Goal: Task Accomplishment & Management: Manage account settings

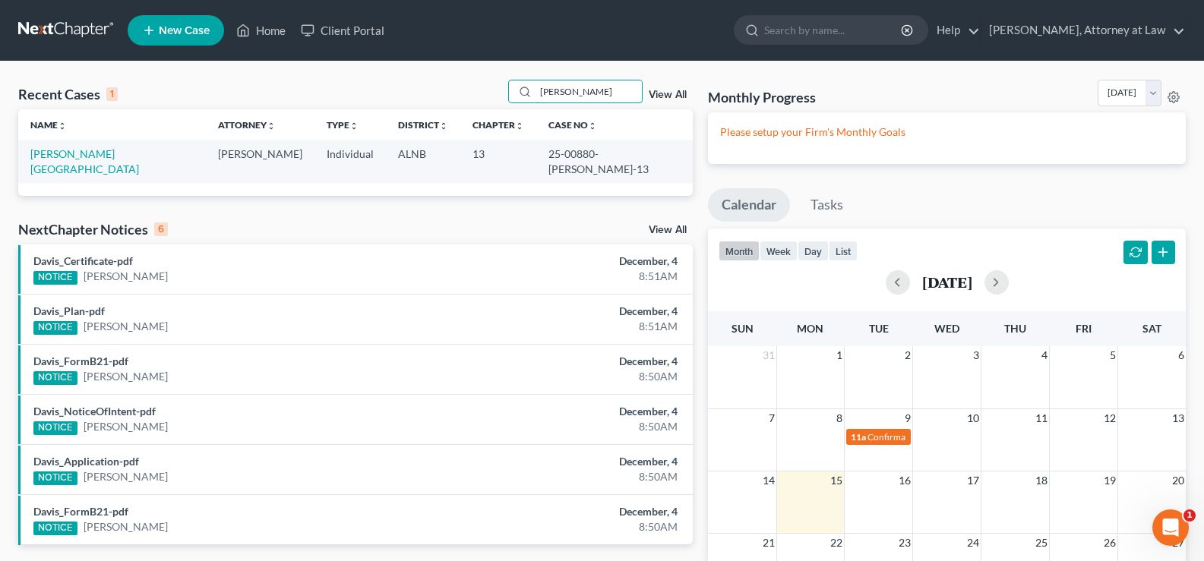
drag, startPoint x: 554, startPoint y: 78, endPoint x: 443, endPoint y: 47, distance: 115.2
click at [443, 47] on div "Home New Case Client Portal Daisy M. Holder, Attorney at Law holderesq_jh@bells…" at bounding box center [602, 396] width 1204 height 792
type input "wilson"
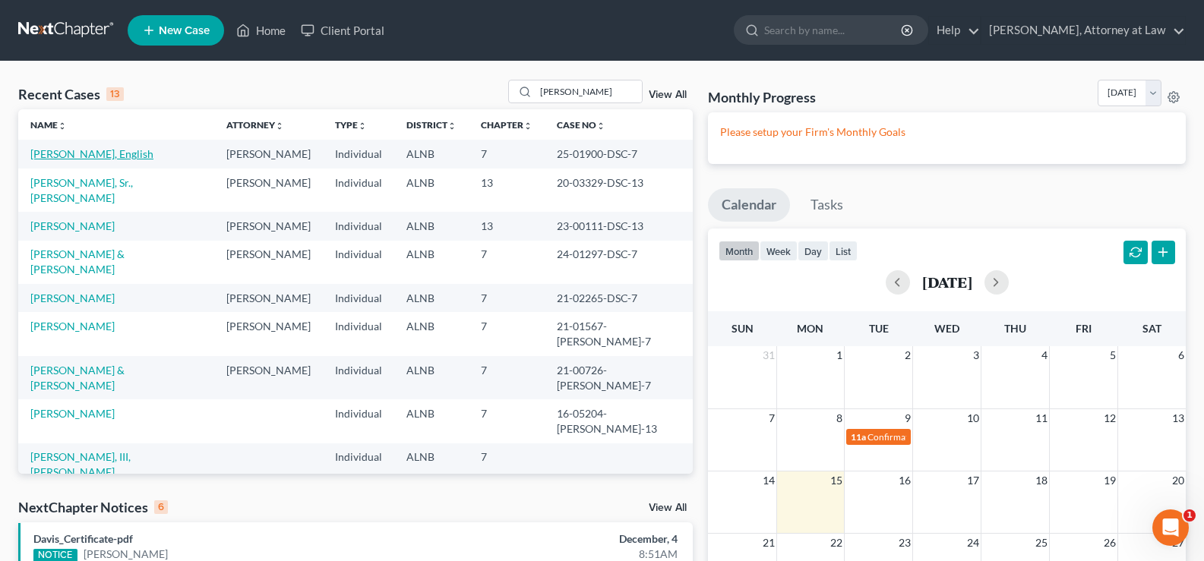
click at [87, 159] on link "Wilson, English" at bounding box center [91, 153] width 123 height 13
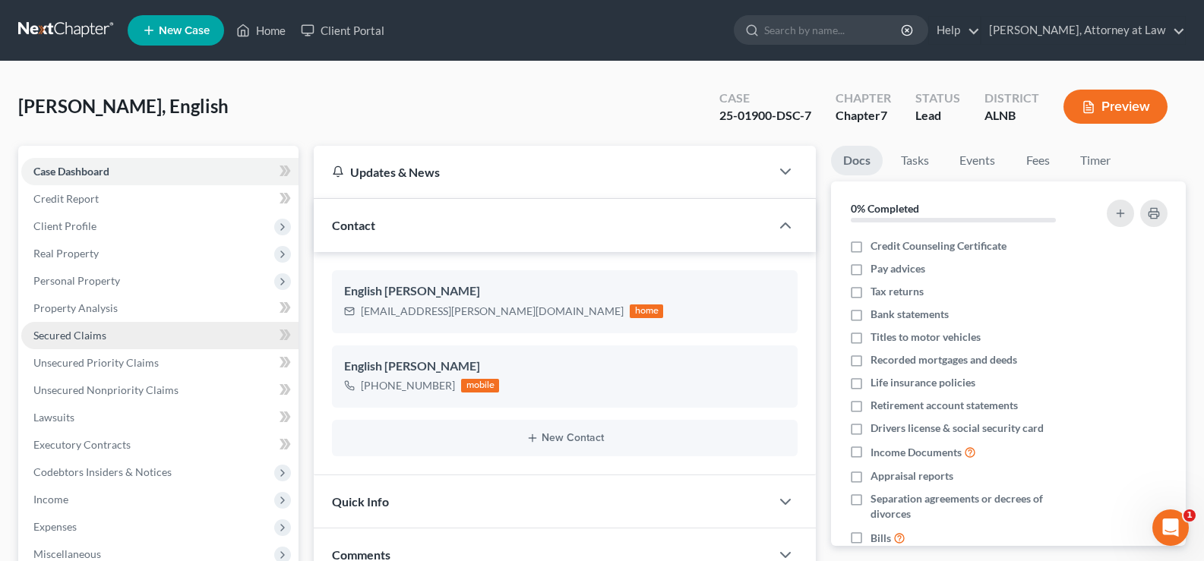
click at [63, 329] on span "Secured Claims" at bounding box center [69, 335] width 73 height 13
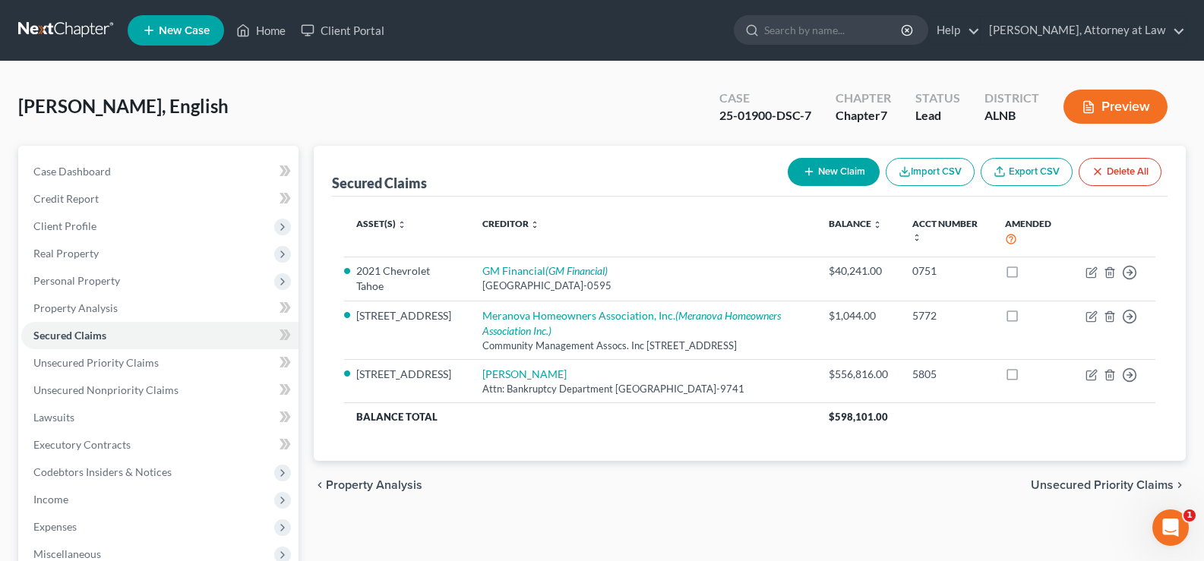
click at [1127, 104] on button "Preview" at bounding box center [1116, 107] width 104 height 34
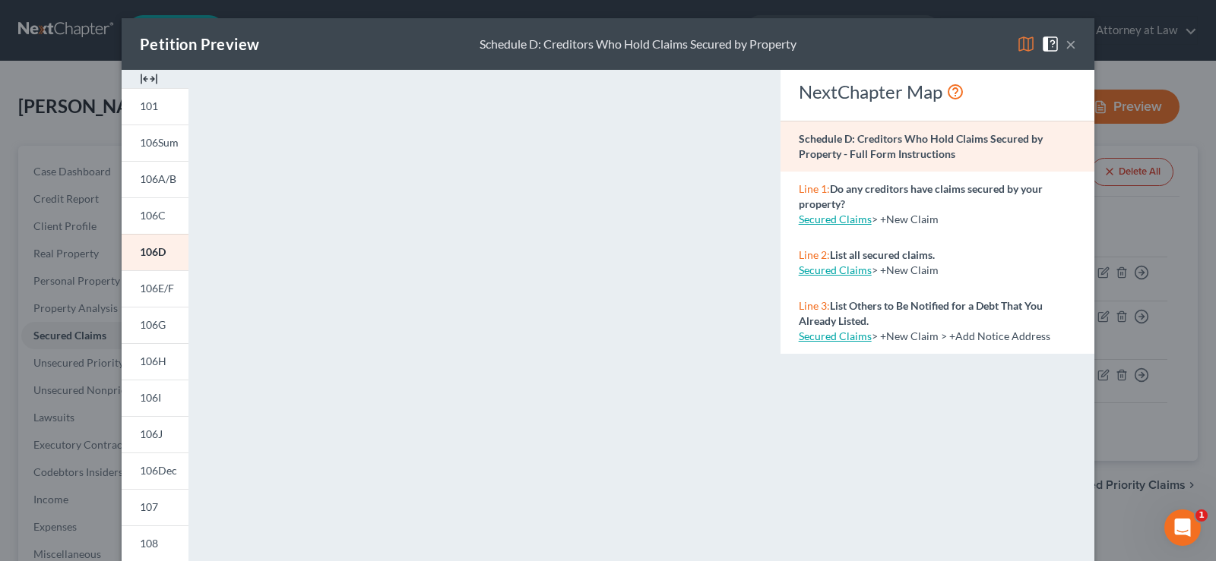
drag, startPoint x: 1019, startPoint y: 46, endPoint x: 1007, endPoint y: 46, distance: 12.2
click at [1018, 46] on img at bounding box center [1026, 44] width 18 height 18
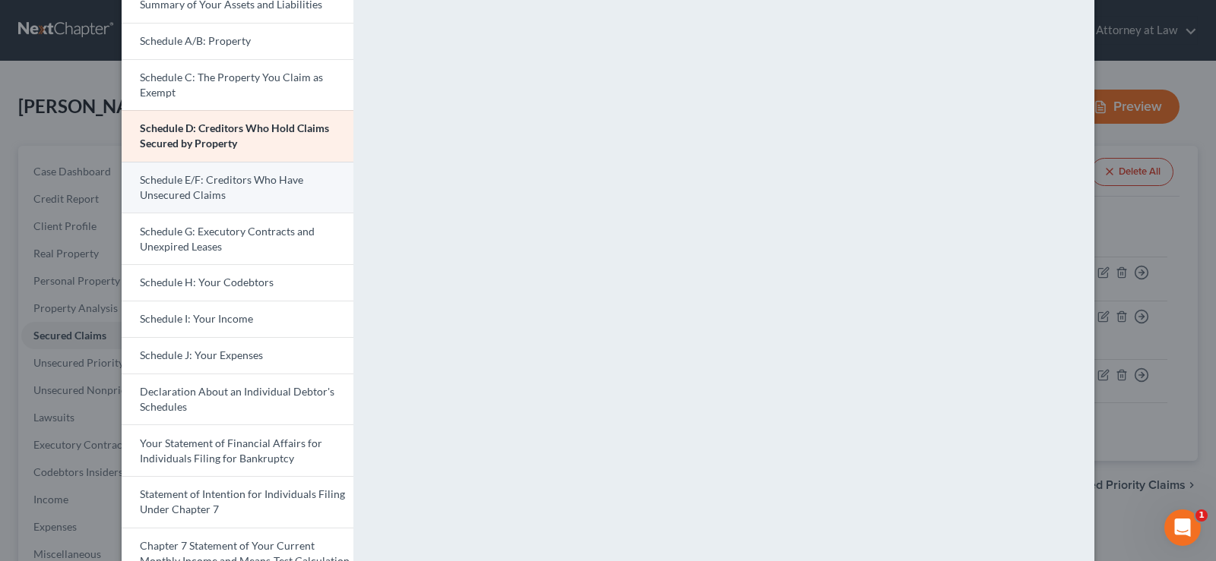
scroll to position [380, 0]
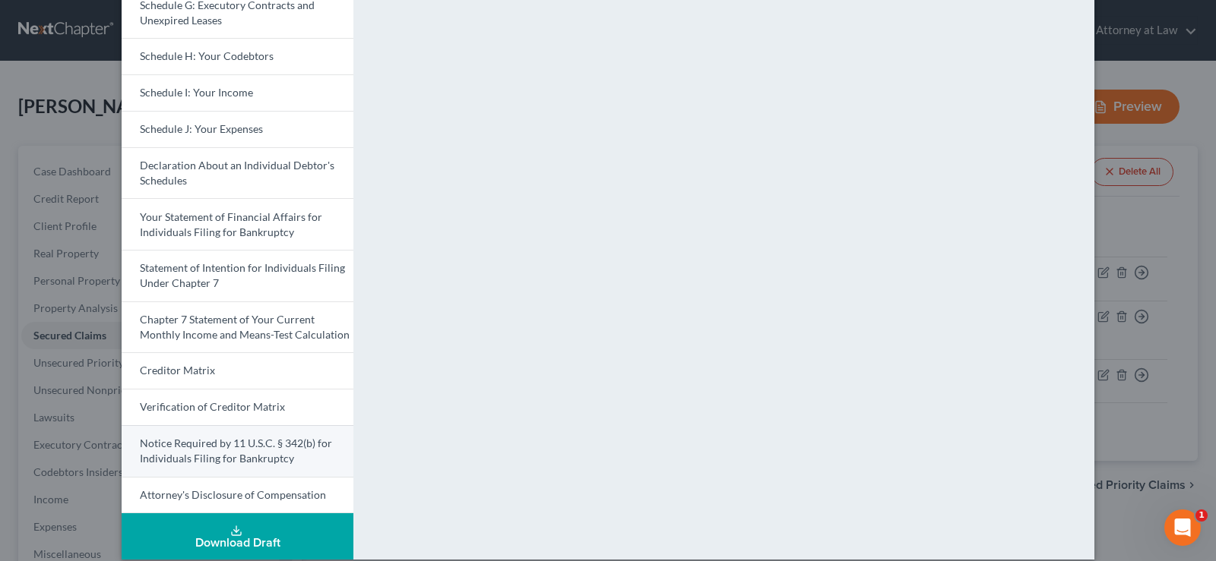
click at [183, 438] on span "Notice Required by 11 U.S.C. § 342(b) for Individuals Filing for Bankruptcy" at bounding box center [236, 451] width 192 height 28
click at [183, 446] on span "Notice Required by 11 U.S.C. § 342(b) for Individuals Filing for Bankruptcy" at bounding box center [236, 451] width 192 height 28
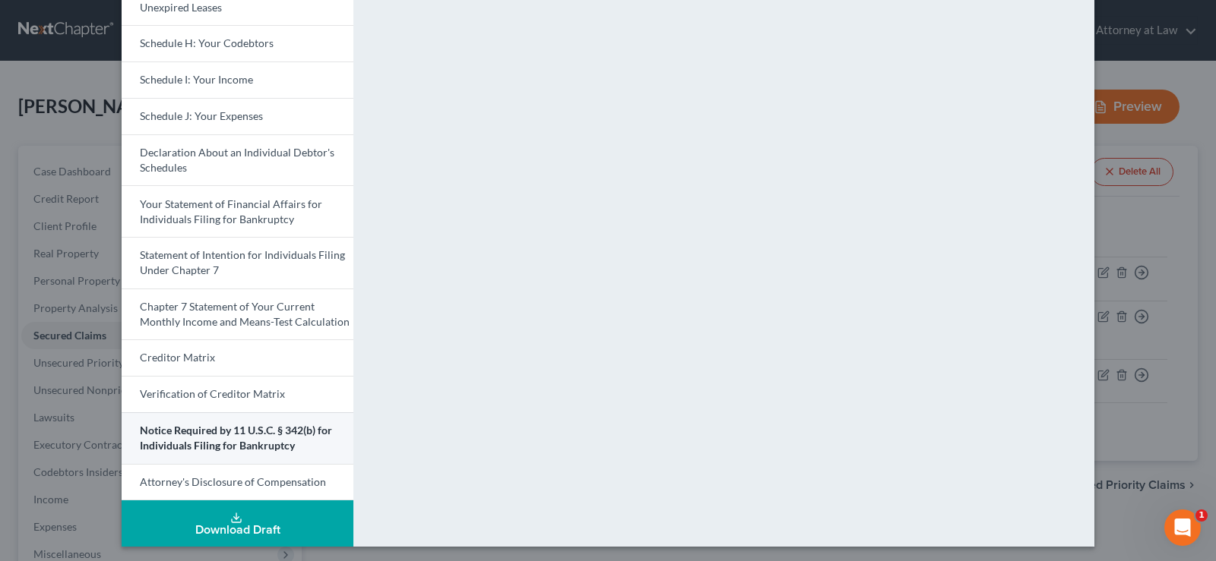
scroll to position [397, 0]
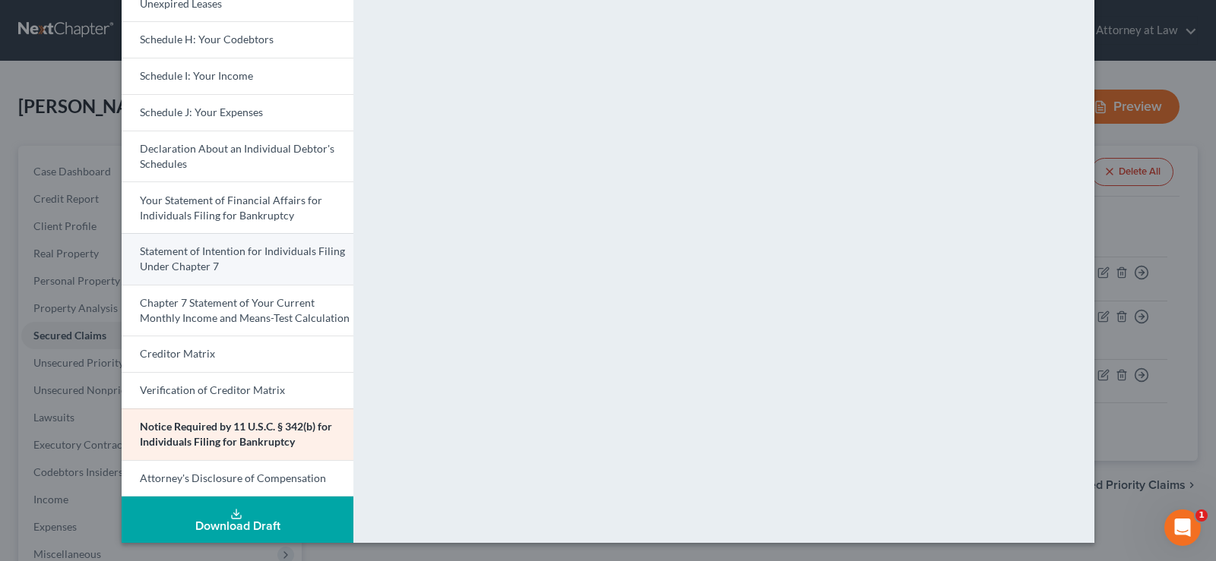
click at [242, 262] on link "Statement of Intention for Individuals Filing Under Chapter 7" at bounding box center [238, 259] width 232 height 52
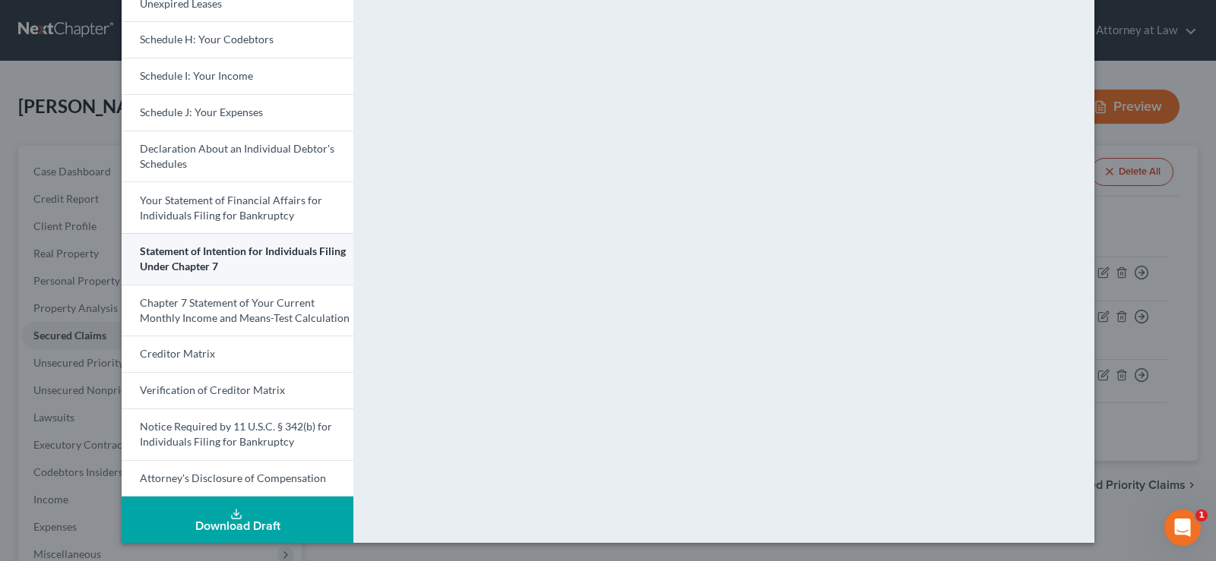
click at [182, 251] on span "Statement of Intention for Individuals Filing Under Chapter 7" at bounding box center [243, 259] width 206 height 28
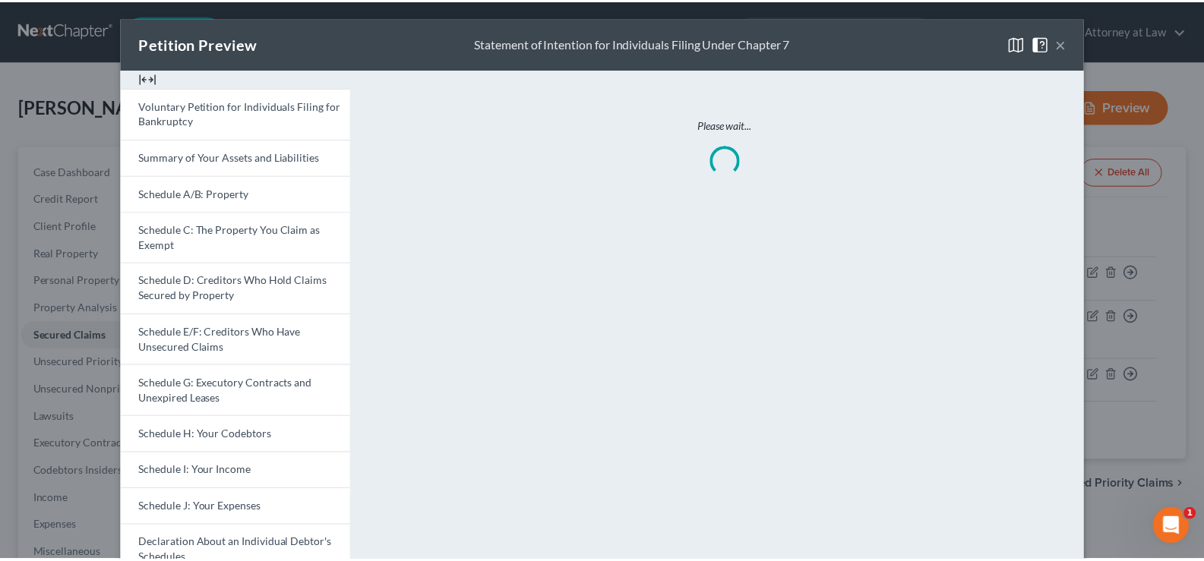
scroll to position [0, 0]
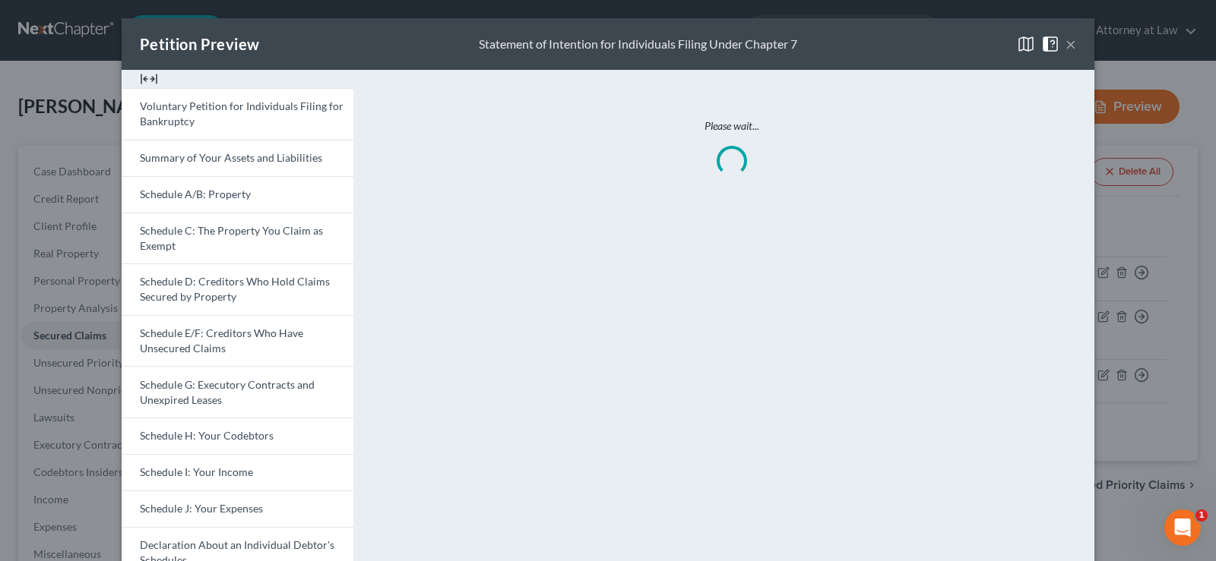
click at [1066, 44] on button "×" at bounding box center [1070, 44] width 11 height 18
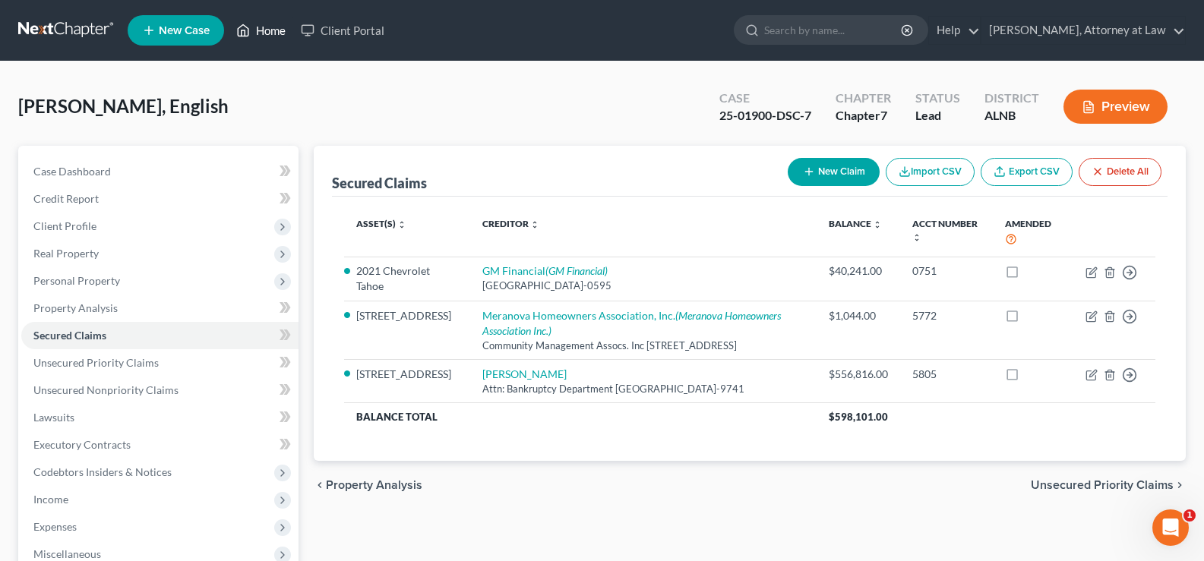
click at [267, 30] on link "Home" at bounding box center [261, 30] width 65 height 27
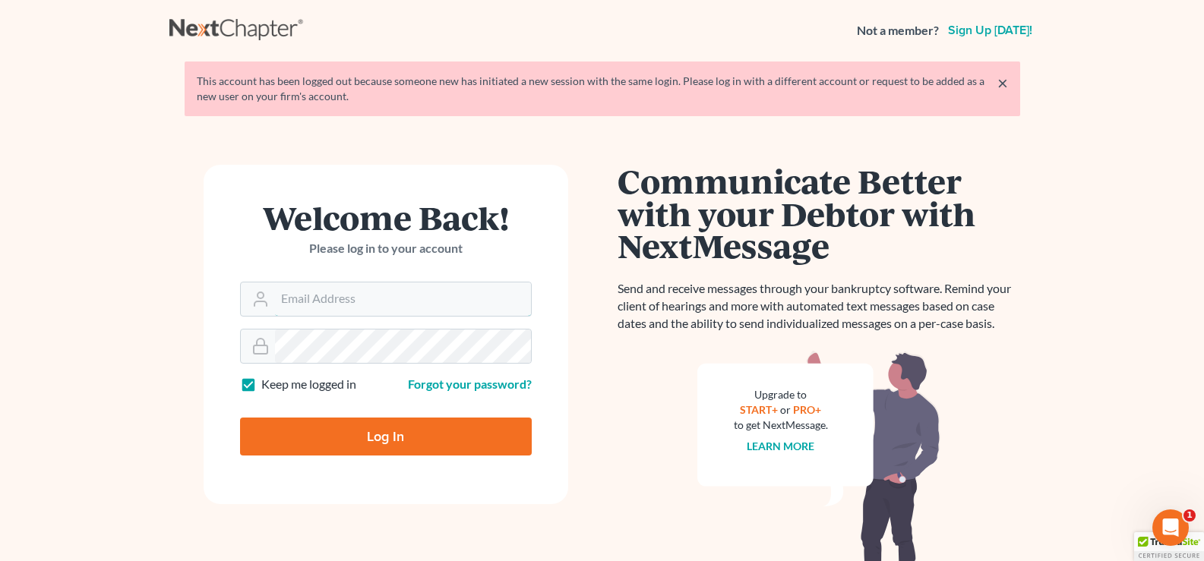
type input "[EMAIL_ADDRESS][DOMAIN_NAME]"
click at [395, 434] on input "Log In" at bounding box center [386, 437] width 292 height 38
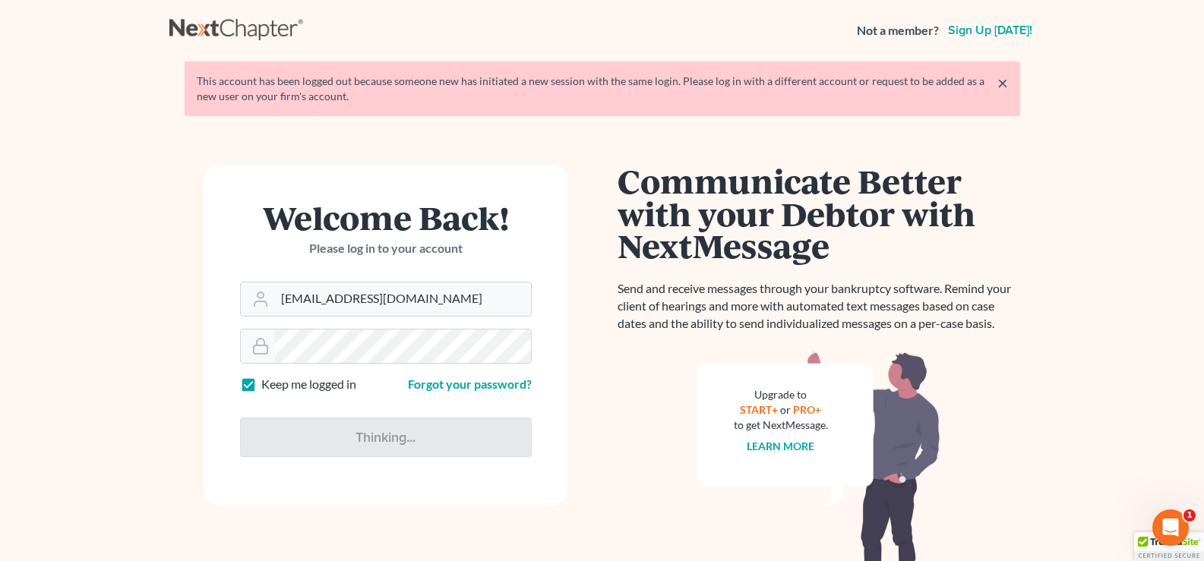
type input "Thinking..."
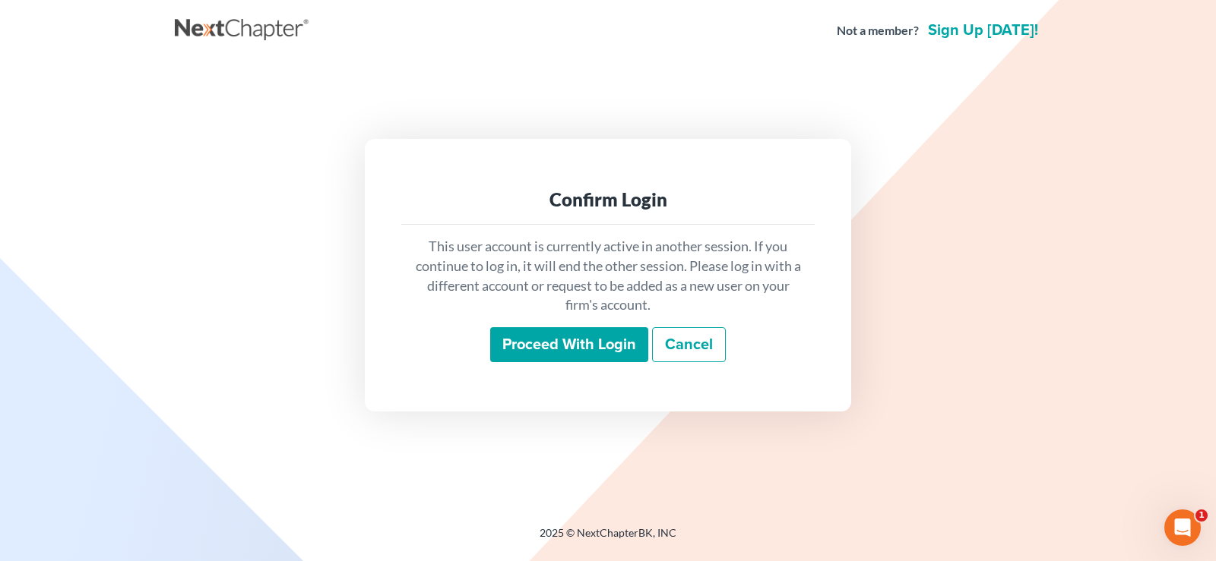
click at [581, 346] on input "Proceed with login" at bounding box center [569, 344] width 158 height 35
